Goal: Task Accomplishment & Management: Manage account settings

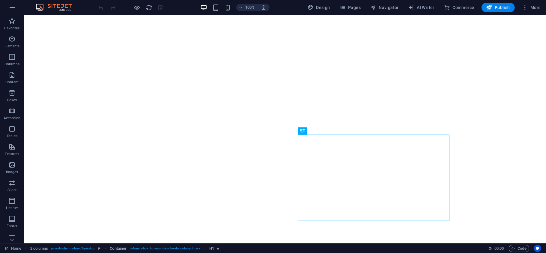
drag, startPoint x: 499, startPoint y: 10, endPoint x: 492, endPoint y: 13, distance: 8.2
click at [499, 10] on span "Publish" at bounding box center [498, 7] width 24 height 6
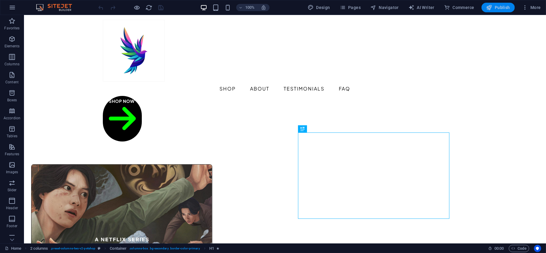
click at [493, 7] on span "Publish" at bounding box center [498, 7] width 24 height 6
click at [12, 8] on icon "button" at bounding box center [12, 7] width 7 height 7
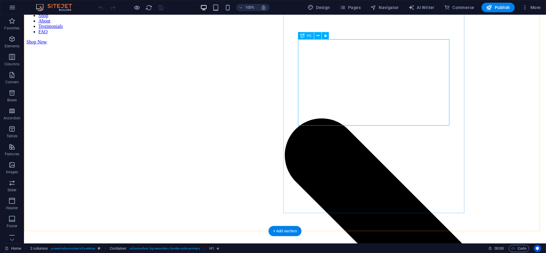
scroll to position [93, 0]
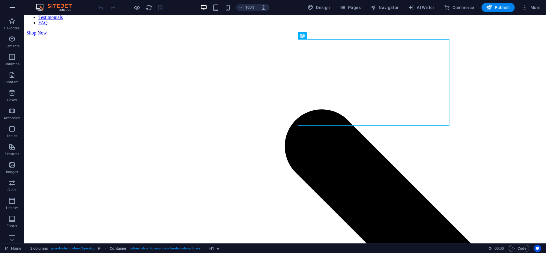
click at [12, 9] on icon "button" at bounding box center [12, 7] width 7 height 7
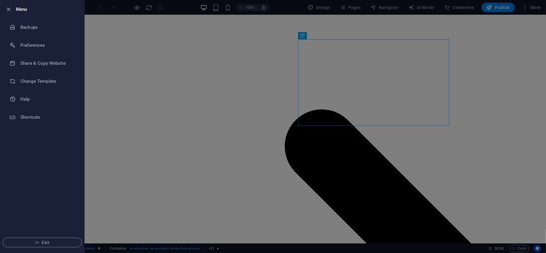
click at [501, 10] on div at bounding box center [273, 126] width 546 height 253
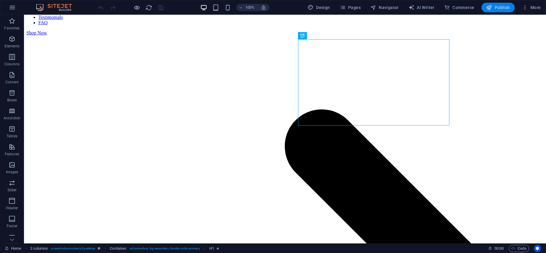
click at [504, 7] on span "Publish" at bounding box center [498, 7] width 24 height 6
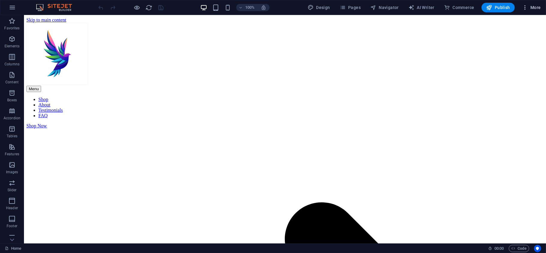
click at [524, 5] on icon "button" at bounding box center [525, 7] width 6 height 6
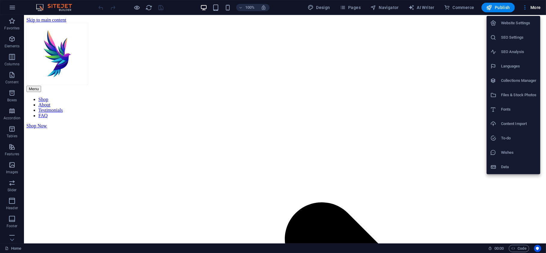
click at [512, 23] on h6 "Website Settings" at bounding box center [519, 22] width 36 height 7
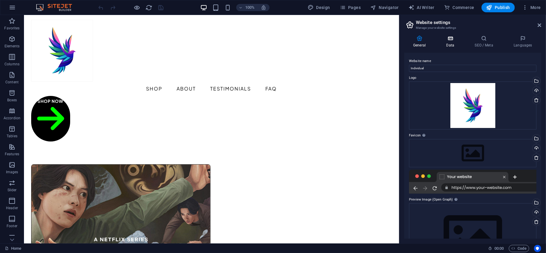
click at [455, 42] on h4 "Data" at bounding box center [451, 41] width 28 height 13
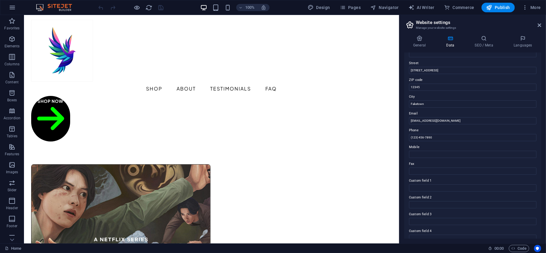
scroll to position [102, 0]
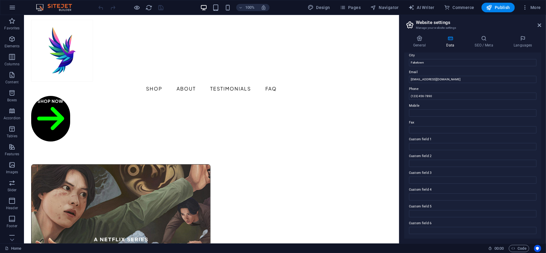
click at [539, 21] on h2 "Website settings" at bounding box center [478, 22] width 125 height 5
click at [533, 14] on div "100% Design Pages Navigator AI Writer Commerce Publish More" at bounding box center [272, 7] width 545 height 14
click at [533, 4] on button "More" at bounding box center [531, 8] width 24 height 10
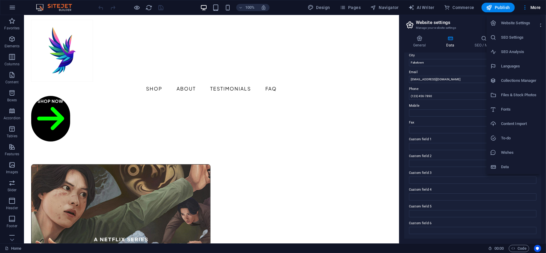
click at [533, 7] on div at bounding box center [273, 126] width 546 height 253
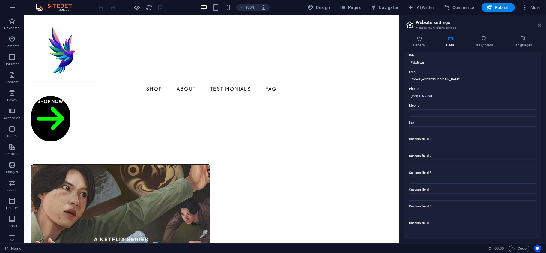
click at [540, 27] on icon at bounding box center [539, 25] width 4 height 5
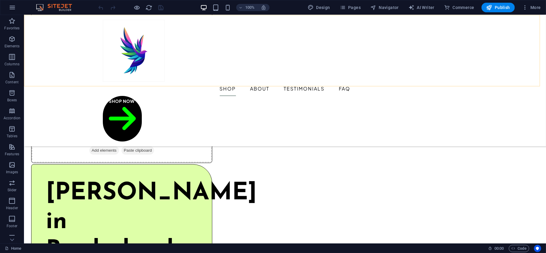
scroll to position [373, 0]
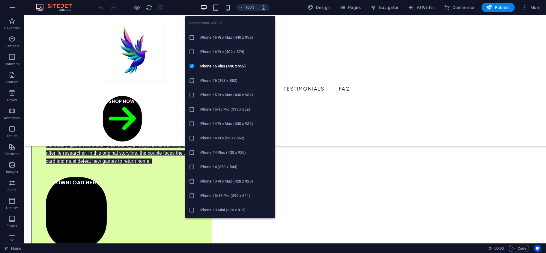
click at [227, 9] on icon "button" at bounding box center [227, 7] width 7 height 7
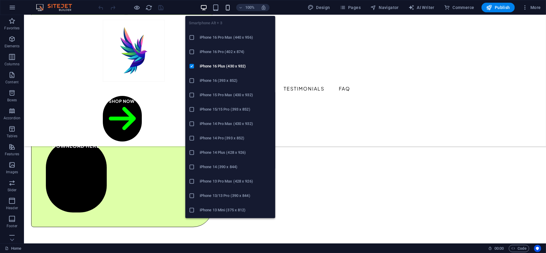
scroll to position [379, 0]
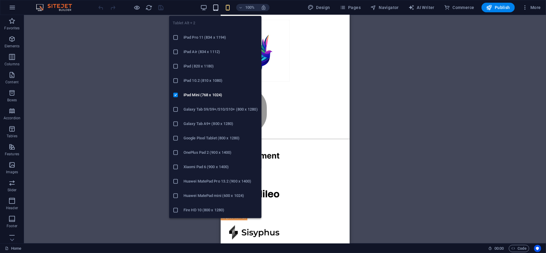
click at [215, 7] on icon "button" at bounding box center [215, 7] width 7 height 7
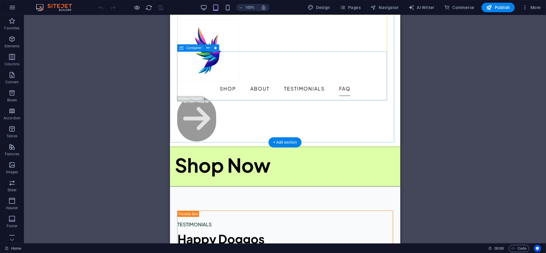
scroll to position [2170, 0]
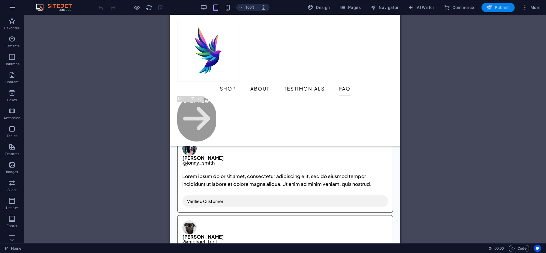
click at [498, 5] on button "Publish" at bounding box center [497, 8] width 33 height 10
